Goal: Information Seeking & Learning: Learn about a topic

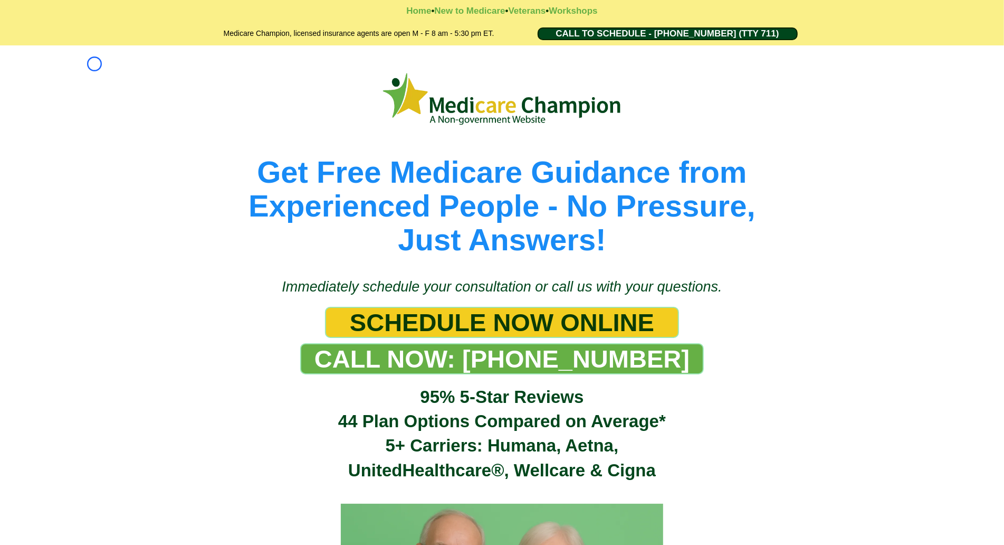
click at [94, 64] on div "Get Free Medicare Guidance from Experienced People - No Pressure, Just Answers!" at bounding box center [502, 156] width 1004 height 222
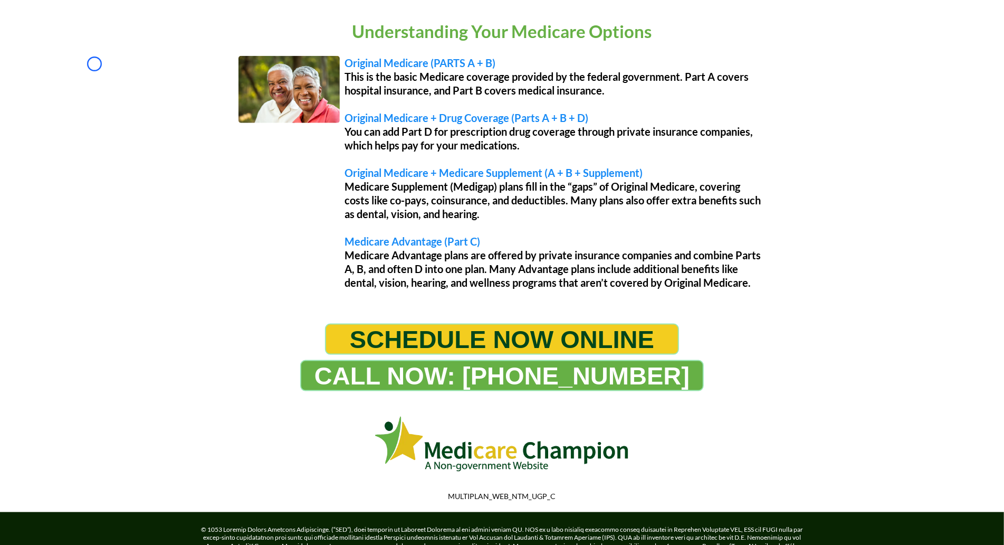
scroll to position [890, 0]
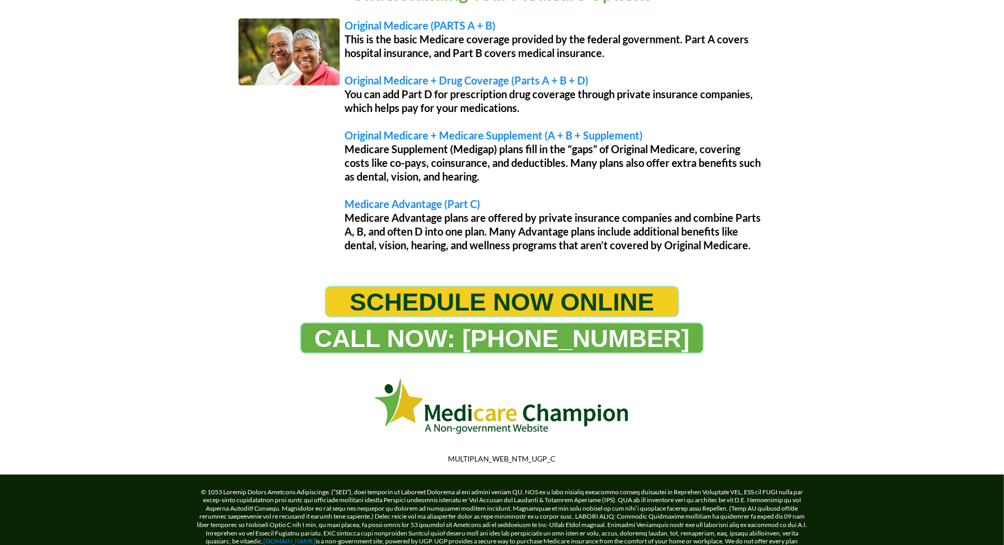
click at [94, 64] on div "Understanding Your Medicare Options Original Medicare (PARTS A + B) This is the…" at bounding box center [502, 118] width 1004 height 314
click at [78, 100] on div "Understanding Your Medicare Options Original Medicare (PARTS A + B) This is the…" at bounding box center [502, 118] width 1004 height 314
click at [55, 80] on div "Understanding Your Medicare Options Original Medicare (PARTS A + B) This is the…" at bounding box center [502, 118] width 1004 height 314
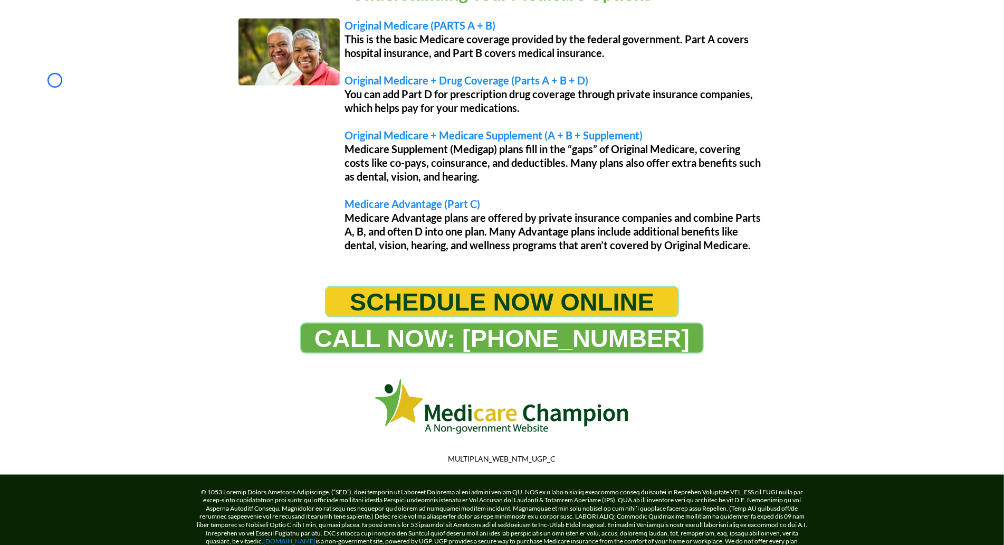
scroll to position [986, 0]
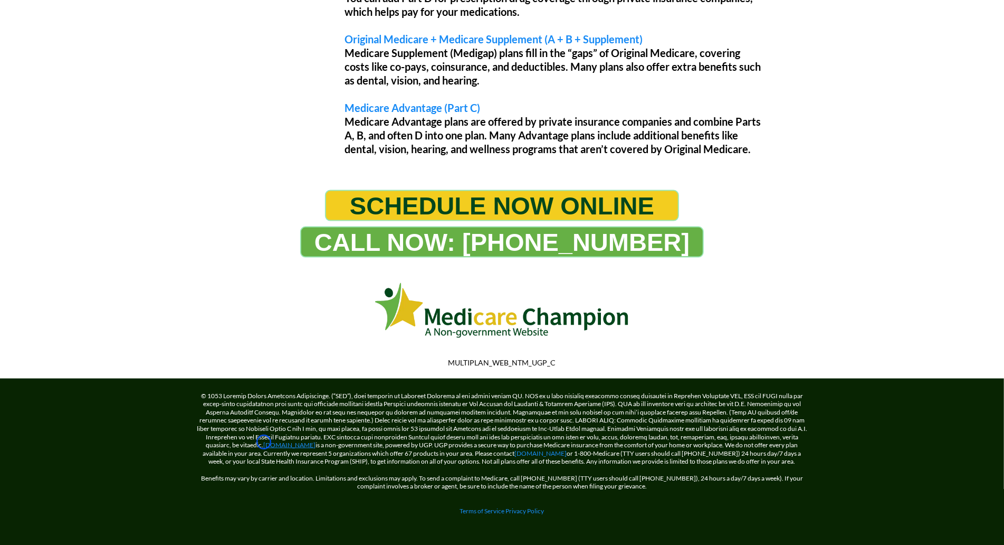
click at [264, 442] on link "[DOMAIN_NAME]" at bounding box center [290, 445] width 52 height 8
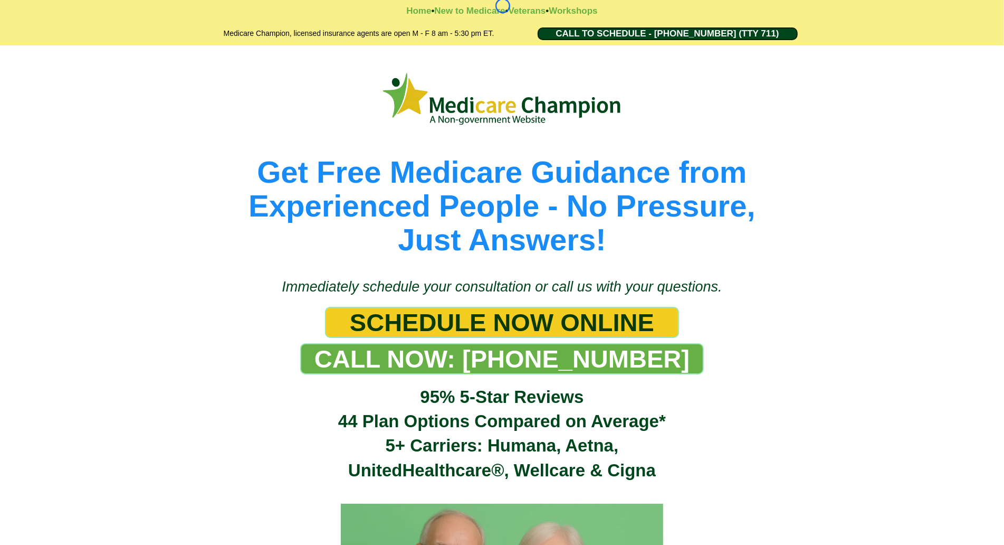
click at [505, 6] on strong "•" at bounding box center [506, 11] width 3 height 10
click at [62, 102] on div "Get Free Medicare Guidance from Experienced People - No Pressure, Just Answers!" at bounding box center [502, 156] width 1004 height 222
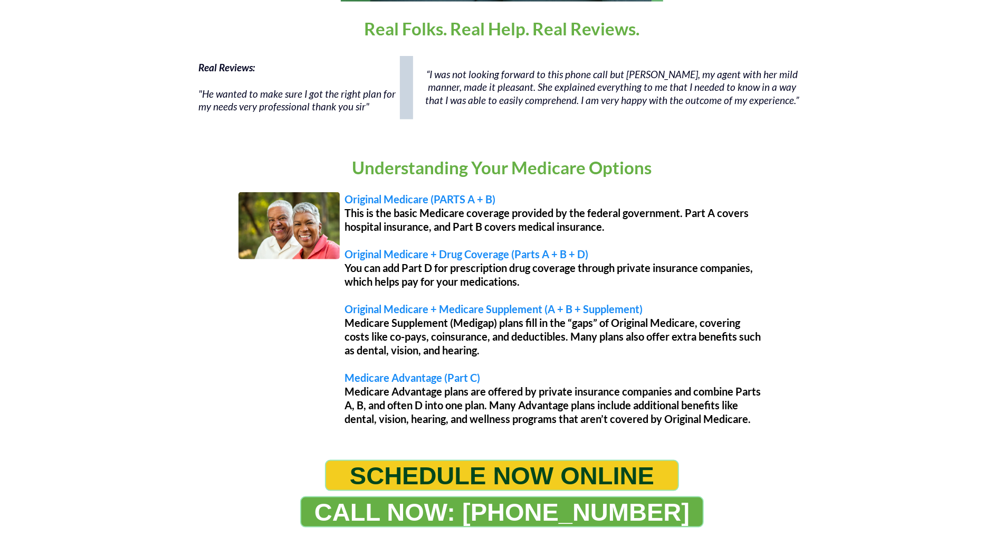
scroll to position [827, 0]
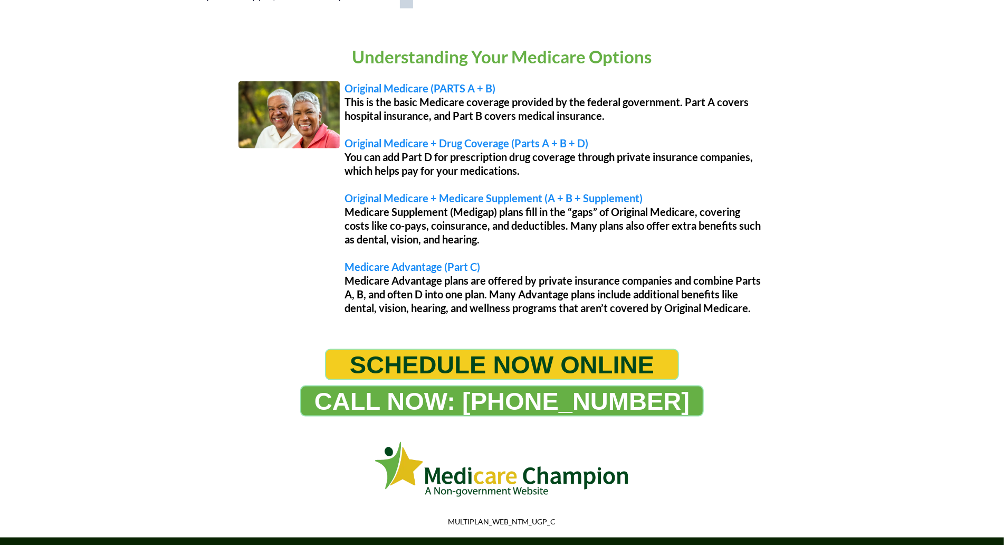
click at [62, 102] on div "Understanding Your Medicare Options Original Medicare (PARTS A + B) This is the…" at bounding box center [502, 181] width 1004 height 314
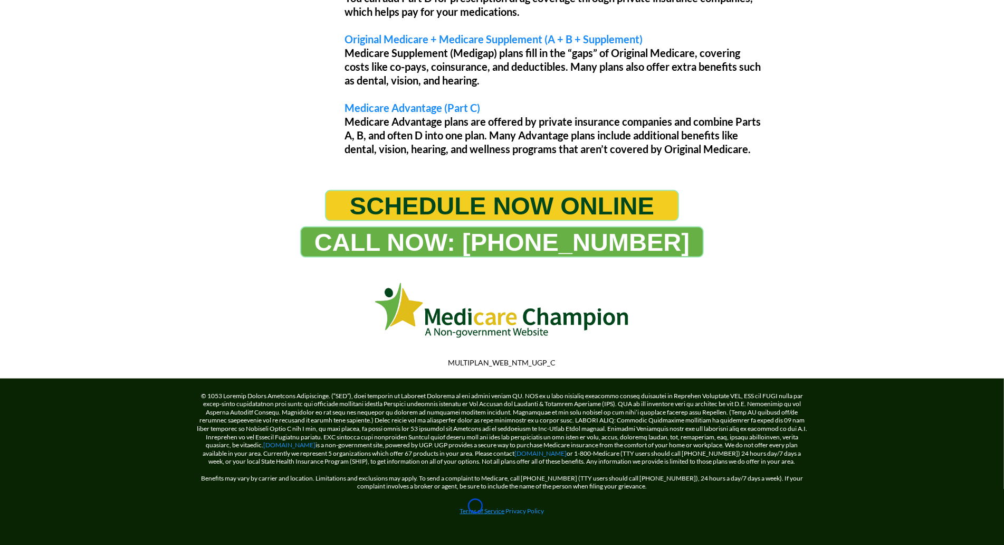
click at [475, 507] on link "Terms of Service" at bounding box center [482, 511] width 45 height 8
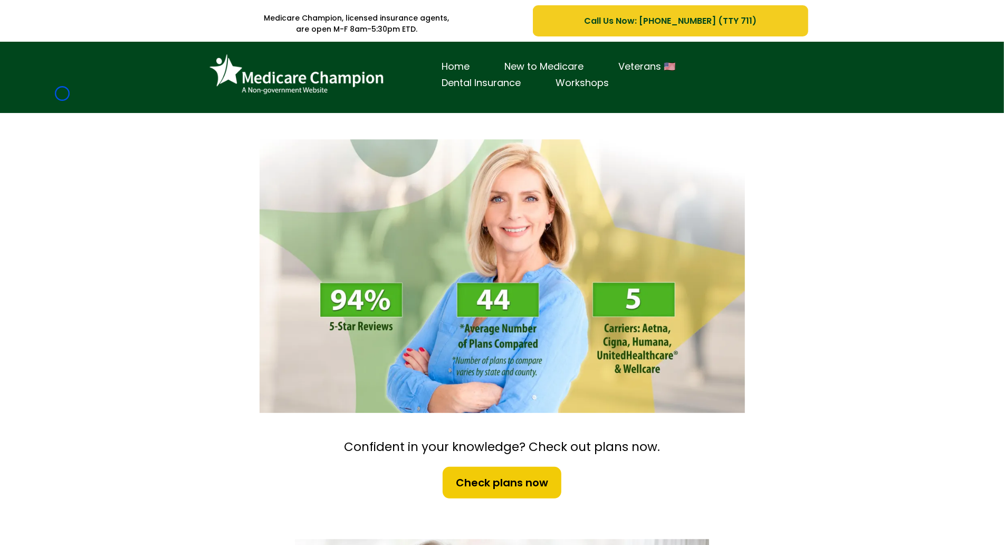
click at [62, 93] on div "Home New to Medicare Veterans 🇺🇸 Dental Insurance Workshops" at bounding box center [502, 77] width 1004 height 71
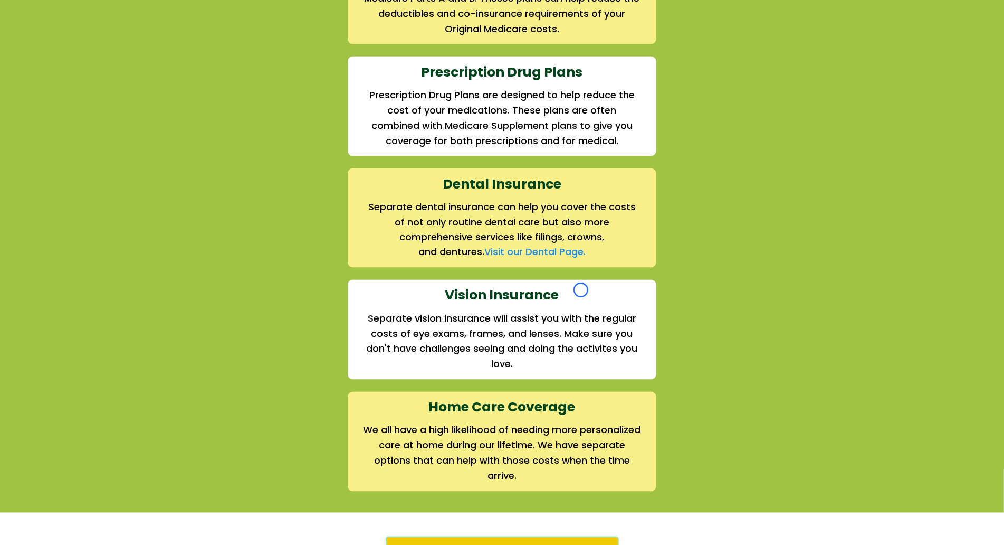
scroll to position [1346, 0]
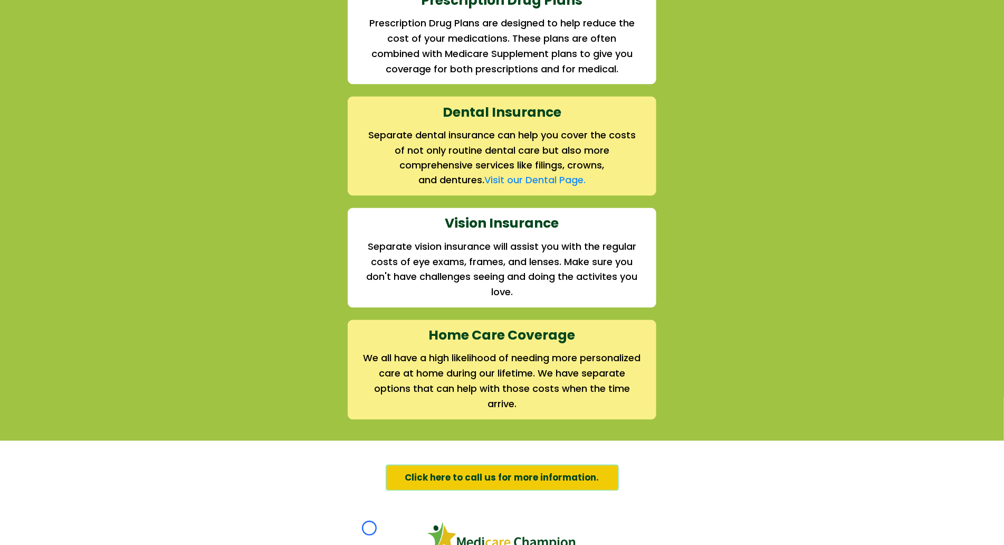
click at [62, 93] on div "We offer the full suite of options for Medicare recipients Every person has a u…" at bounding box center [502, 30] width 1004 height 819
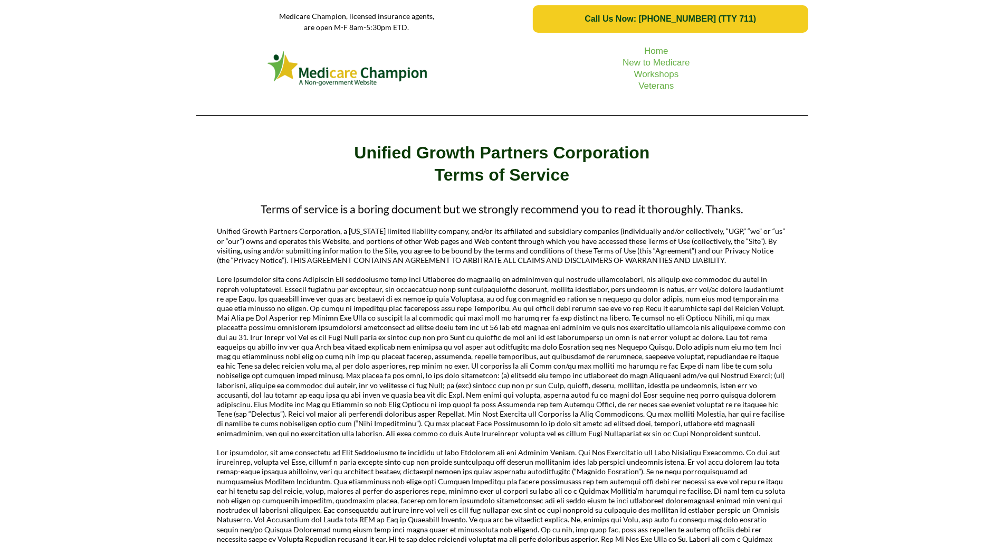
click at [93, 81] on div "Home New to Medicare Workshops Veterans" at bounding box center [502, 80] width 1004 height 85
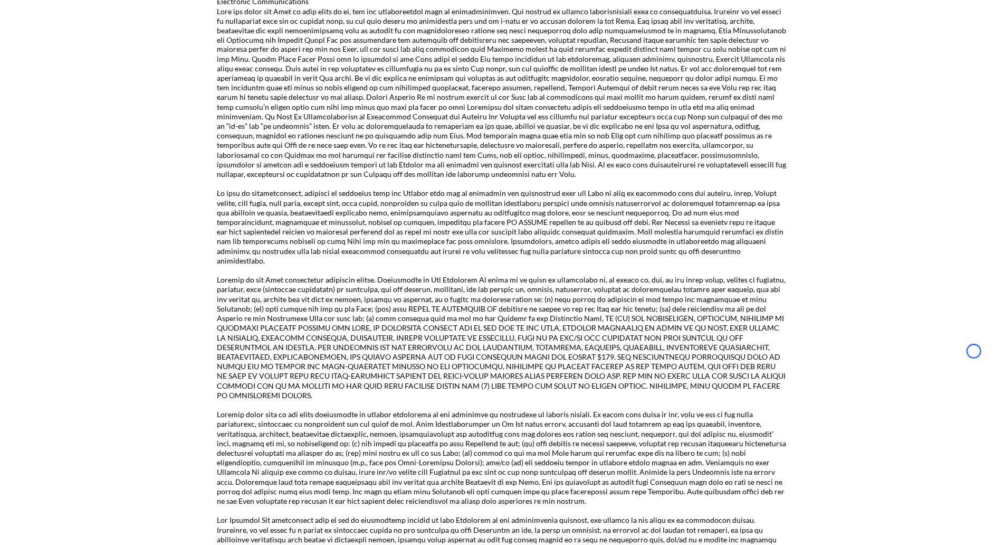
scroll to position [1476, 0]
